Goal: Navigation & Orientation: Go to known website

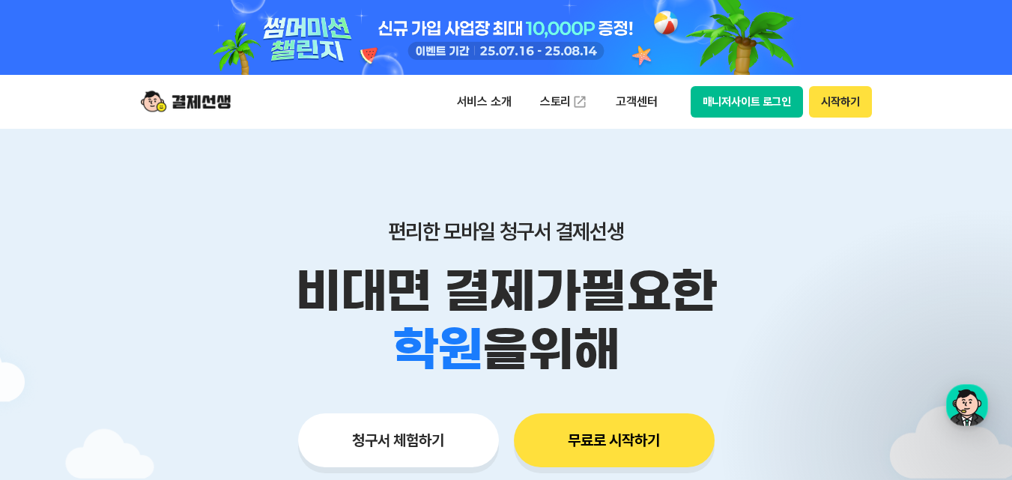
click at [840, 100] on button "시작하기" at bounding box center [840, 101] width 62 height 31
click at [837, 113] on button "시작하기" at bounding box center [840, 101] width 62 height 31
click at [837, 104] on button "시작하기" at bounding box center [840, 101] width 62 height 31
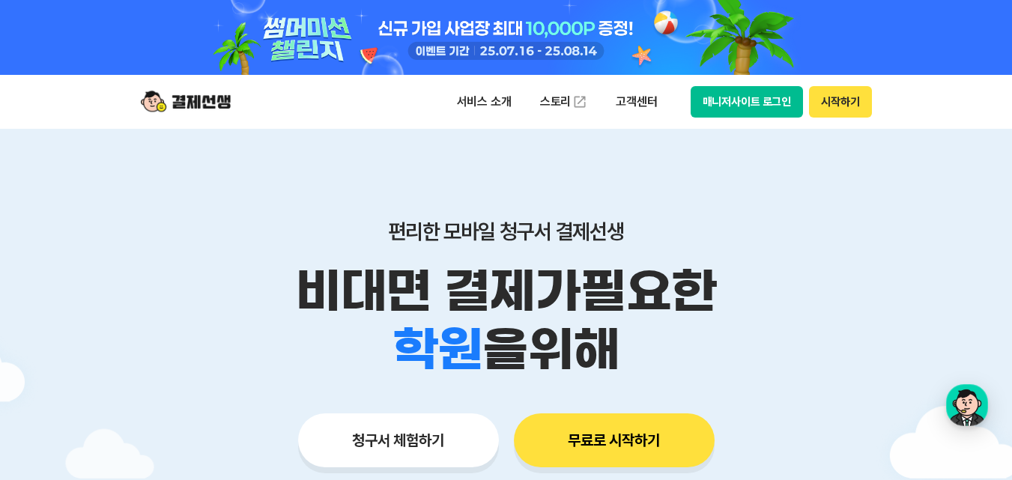
click at [836, 103] on button "시작하기" at bounding box center [840, 101] width 62 height 31
